Goal: Task Accomplishment & Management: Complete application form

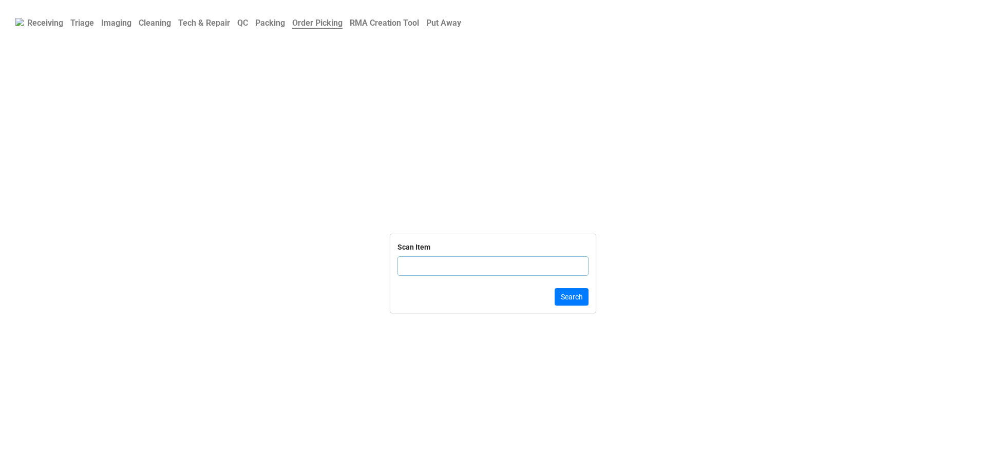
click at [423, 270] on input "text" at bounding box center [492, 266] width 191 height 20
click button "Search" at bounding box center [571, 296] width 34 height 17
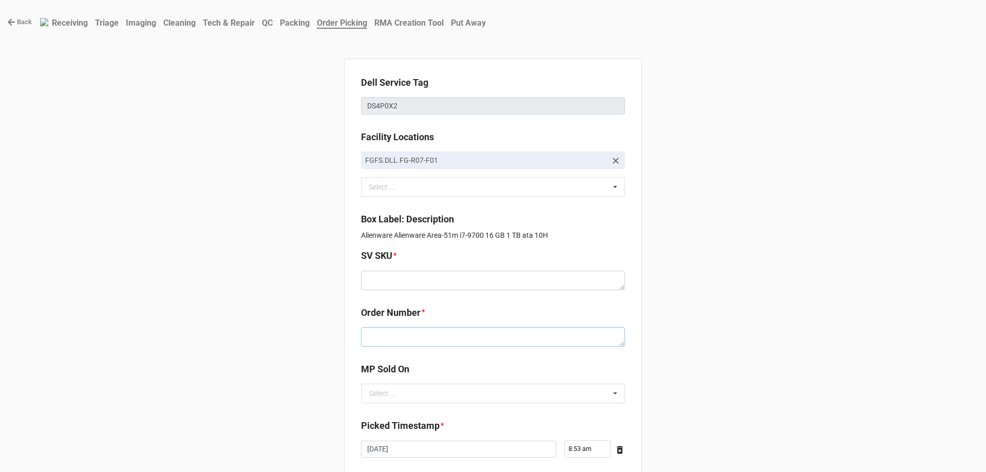
click at [450, 337] on textarea at bounding box center [493, 337] width 264 height 20
paste textarea "5034061"
type textarea "x"
type textarea "5034061"
click at [458, 274] on textarea at bounding box center [493, 281] width 264 height 20
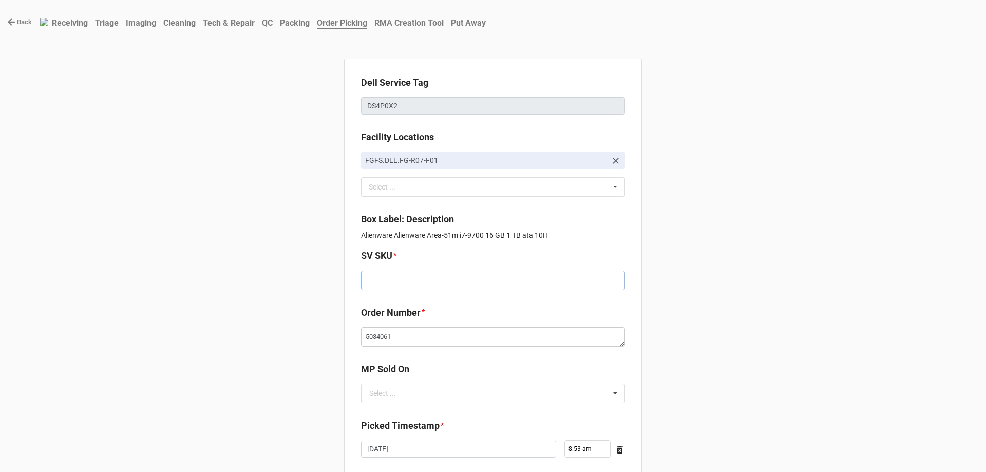
paste textarea "E.51MR1.W10H.I9700x.1TBHXXXX16G.G2080.XG1.WH.BxxW"
type textarea "x"
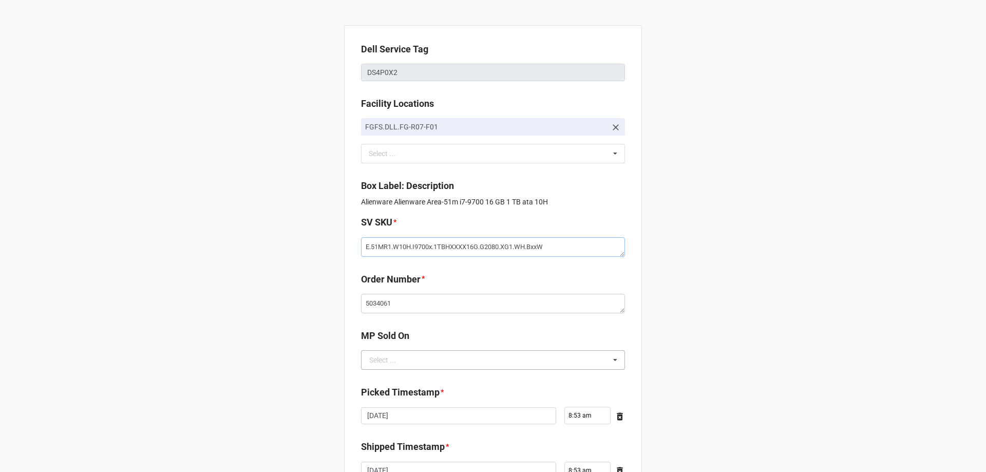
scroll to position [51, 0]
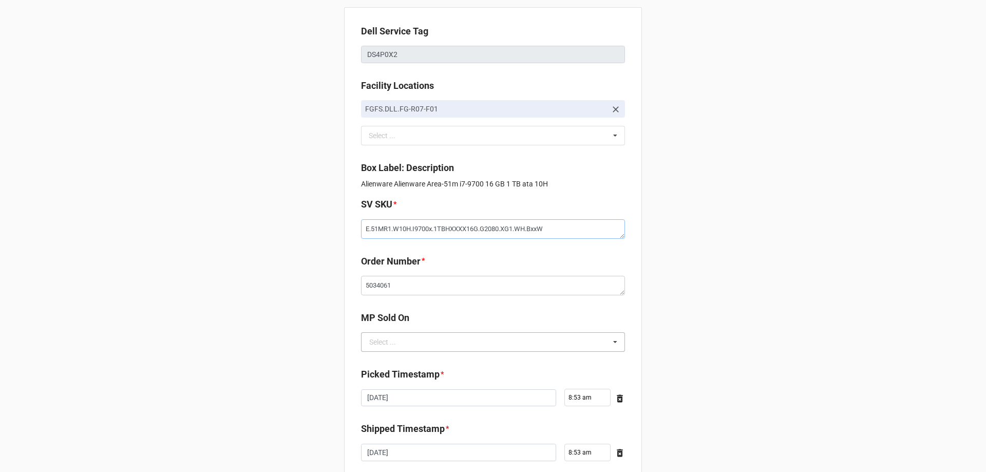
type textarea "E.51MR1.W10H.I9700x.1TBHXXXX16G.G2080.XG1.WH.BxxW"
drag, startPoint x: 426, startPoint y: 338, endPoint x: 426, endPoint y: 359, distance: 21.0
click at [426, 340] on input "text" at bounding box center [493, 342] width 263 height 18
click at [426, 363] on div "D2C" at bounding box center [492, 360] width 263 height 19
type textarea "x"
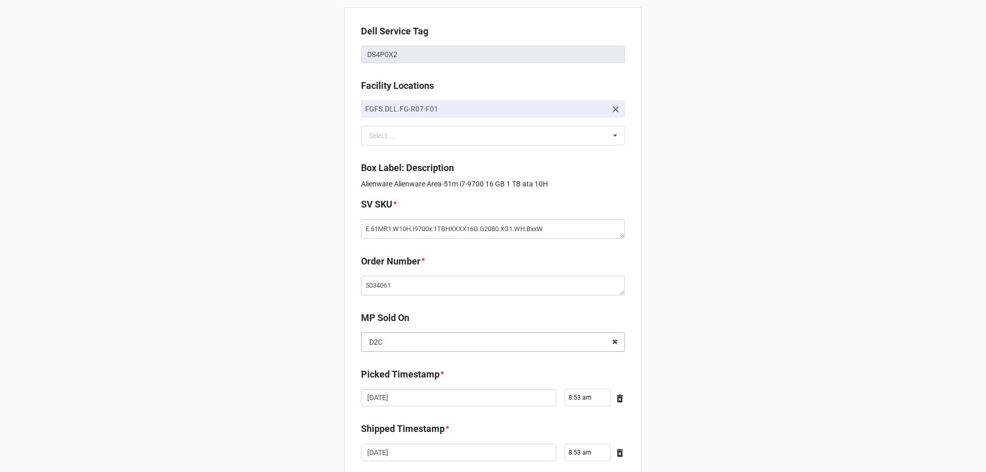
scroll to position [174, 0]
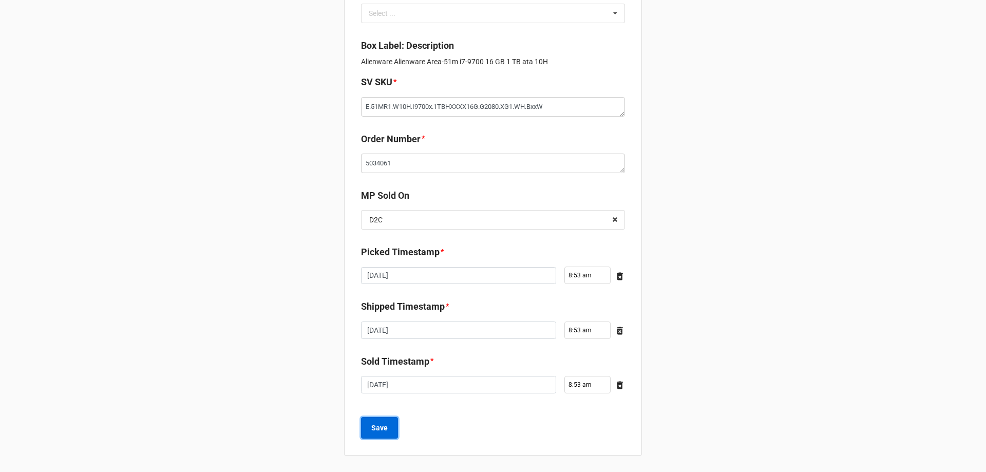
click at [380, 435] on button "Save" at bounding box center [379, 428] width 37 height 22
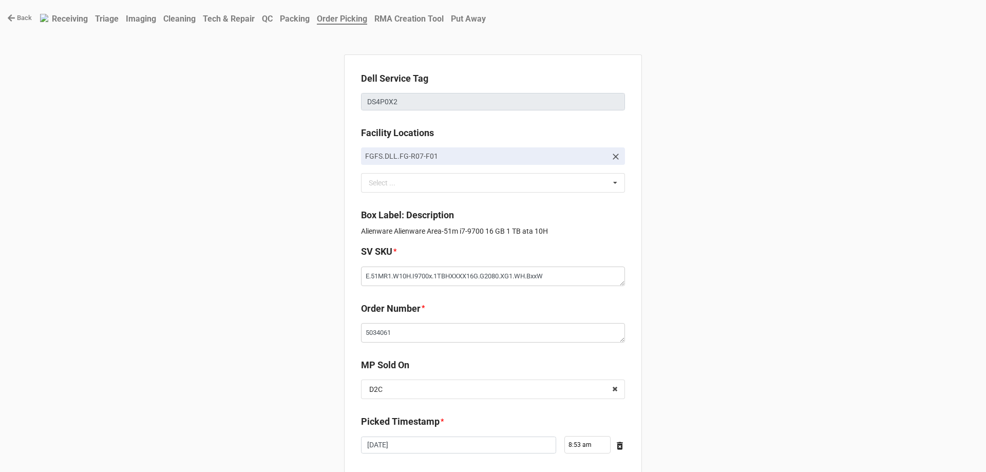
scroll to position [0, 0]
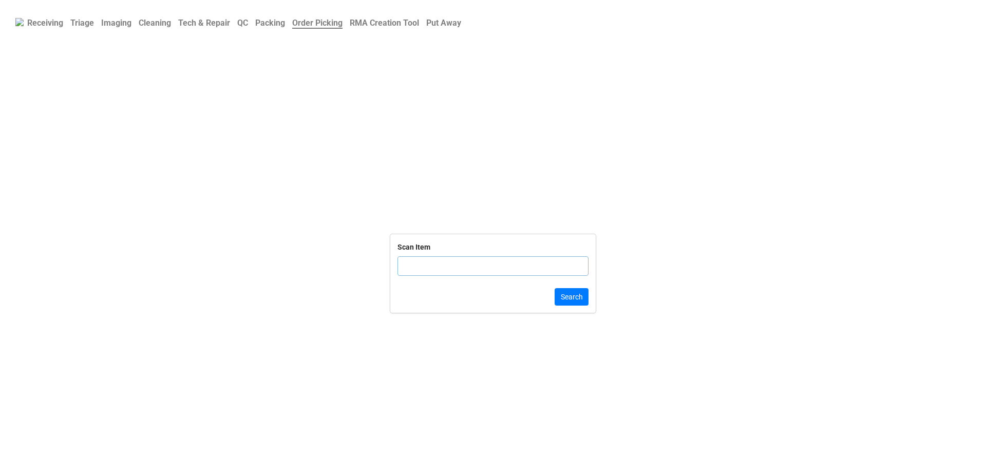
click at [407, 261] on input "text" at bounding box center [492, 266] width 191 height 20
click button "Search" at bounding box center [571, 296] width 34 height 17
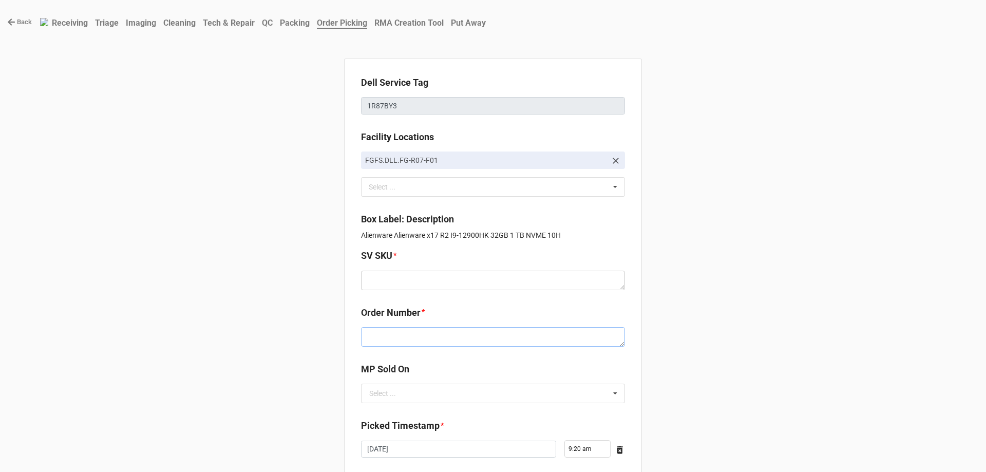
drag, startPoint x: 402, startPoint y: 342, endPoint x: 398, endPoint y: 339, distance: 5.6
click at [402, 342] on textarea at bounding box center [493, 337] width 264 height 20
paste textarea "5034091"
type textarea "x"
type textarea "5034091"
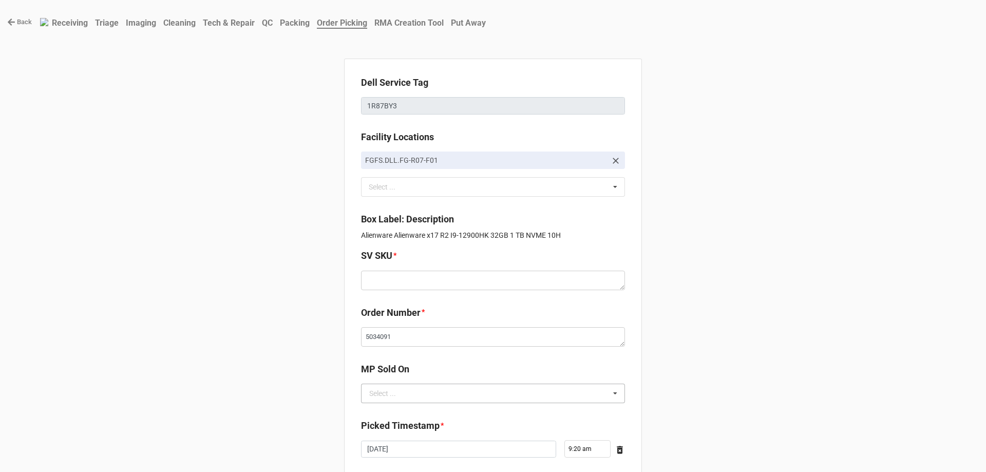
click at [383, 397] on div "Select ..." at bounding box center [382, 393] width 27 height 7
click at [386, 406] on div "D2C" at bounding box center [492, 411] width 263 height 19
click at [370, 287] on textarea at bounding box center [493, 281] width 264 height 20
paste textarea "E.X17R2.W10H.1290HK.1TBSXXXX32G.G308T.XP1.WH.AxxW"
type textarea "x"
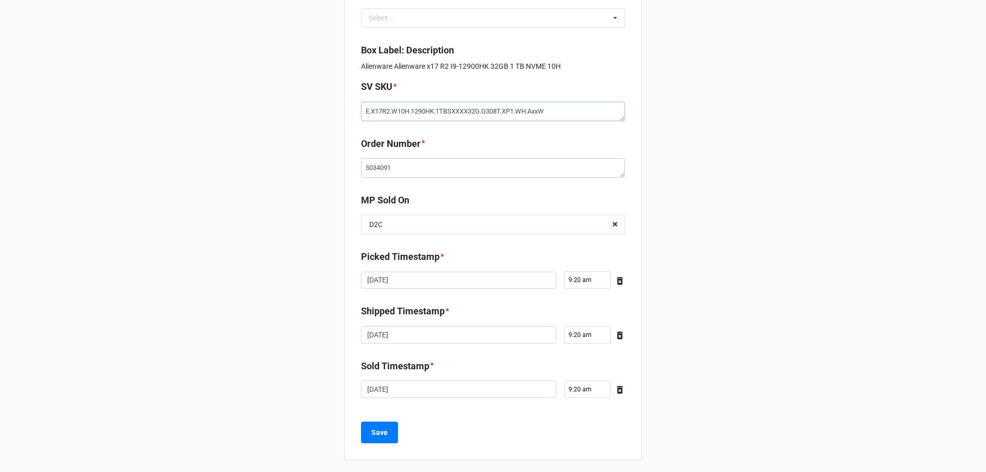
scroll to position [174, 0]
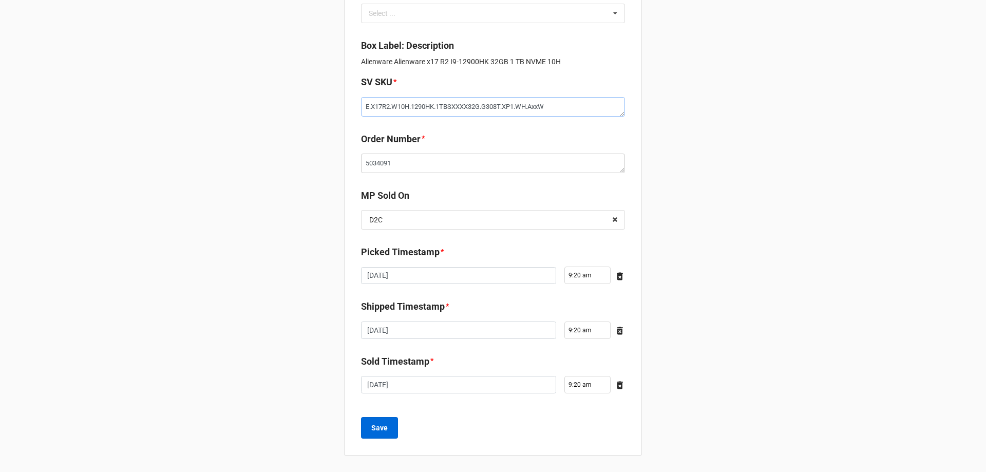
type textarea "E.X17R2.W10H.1290HK.1TBSXXXX32G.G308T.XP1.WH.AxxW"
click at [388, 417] on button "Save" at bounding box center [379, 428] width 37 height 22
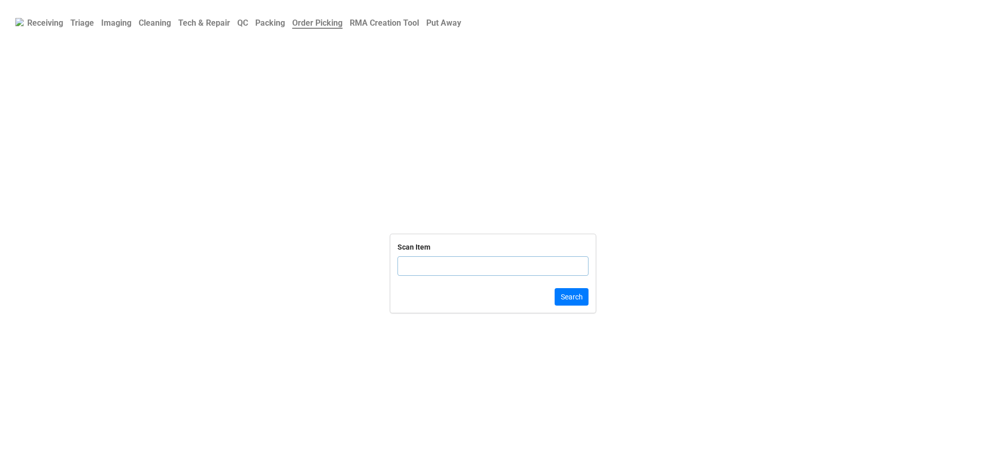
click at [456, 276] on div "Scan Item" at bounding box center [492, 262] width 191 height 43
click at [456, 275] on input "text" at bounding box center [492, 266] width 191 height 20
click button "Search" at bounding box center [571, 296] width 34 height 17
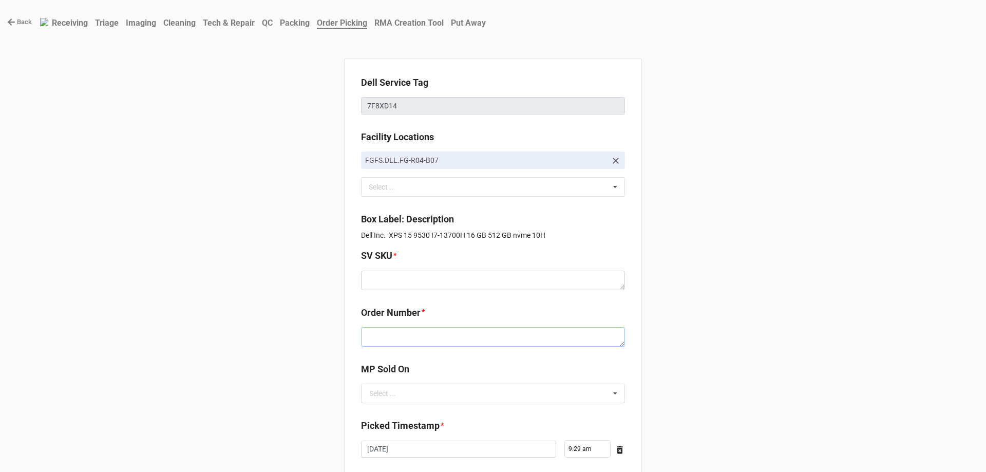
click at [401, 339] on textarea at bounding box center [493, 337] width 264 height 20
paste textarea "5034044"
type textarea "x"
type textarea "5034044"
click at [405, 402] on input "text" at bounding box center [493, 393] width 263 height 18
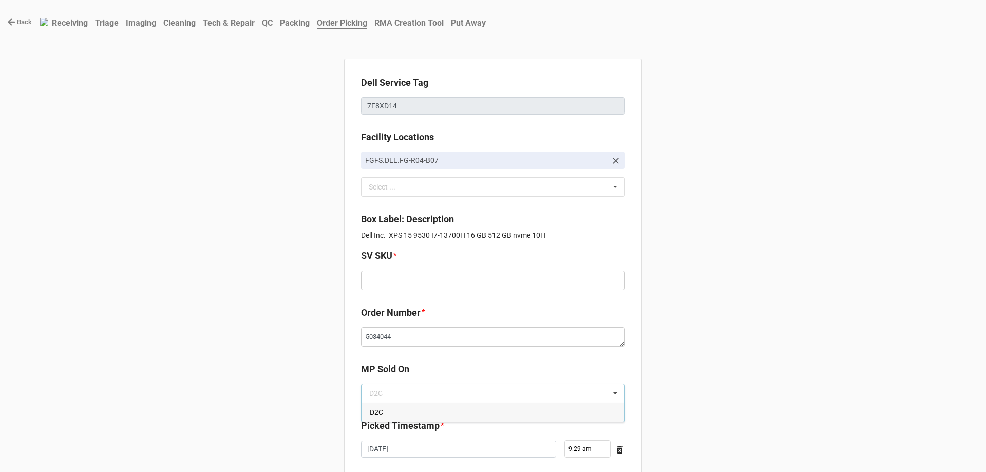
click at [405, 414] on div "D2C" at bounding box center [492, 411] width 263 height 19
click at [397, 290] on div "SV SKU *" at bounding box center [493, 272] width 264 height 48
click at [397, 289] on textarea at bounding box center [493, 281] width 264 height 20
paste textarea "D.X9530.W10H.13700H.512SXXXX16G.IXExx.XE1.SV.AxxW"
type textarea "x"
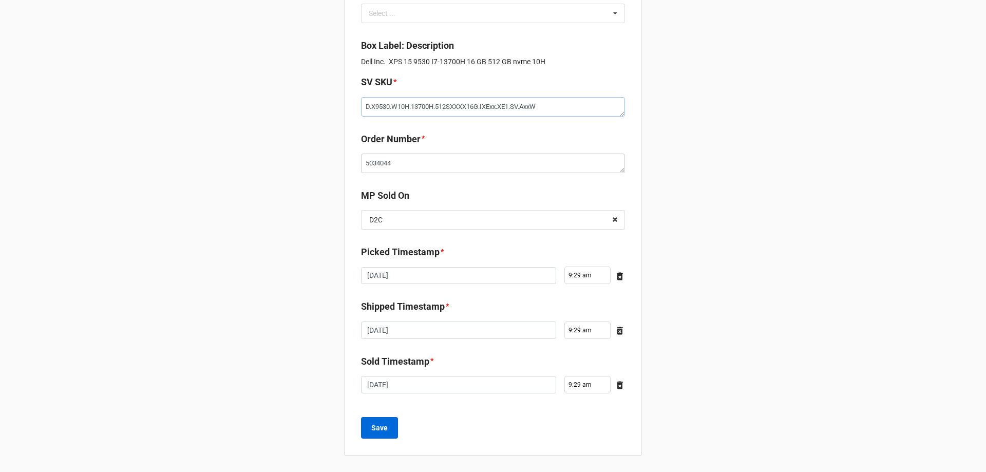
type textarea "D.X9530.W10H.13700H.512SXXXX16G.IXExx.XE1.SV.AxxW"
click at [389, 430] on button "Save" at bounding box center [379, 428] width 37 height 22
